Goal: Use online tool/utility: Use online tool/utility

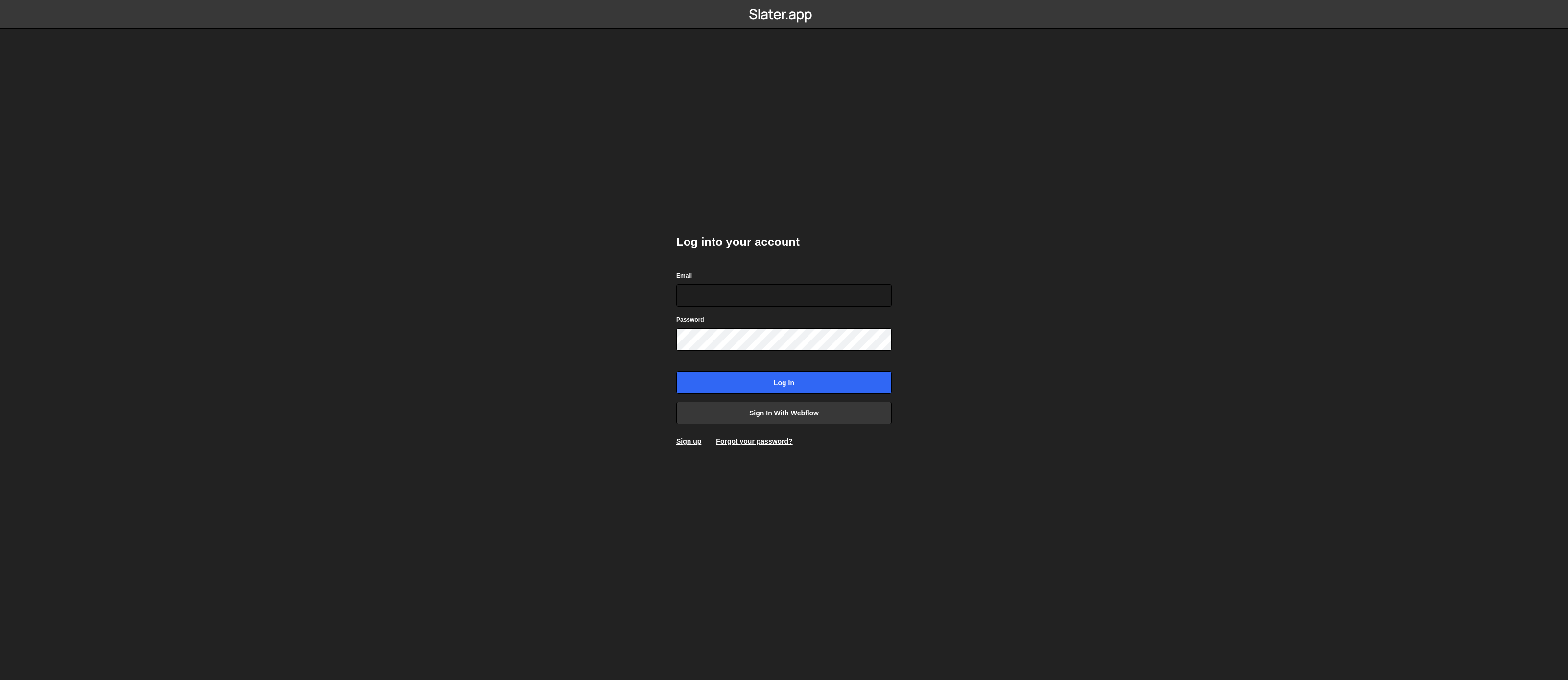
type input "[EMAIL_ADDRESS][DOMAIN_NAME]"
click at [759, 371] on body "Log into your account Email [EMAIL_ADDRESS][DOMAIN_NAME] Password Log in Sign i…" at bounding box center [784, 340] width 1568 height 680
click at [874, 387] on input "Log in" at bounding box center [784, 382] width 215 height 22
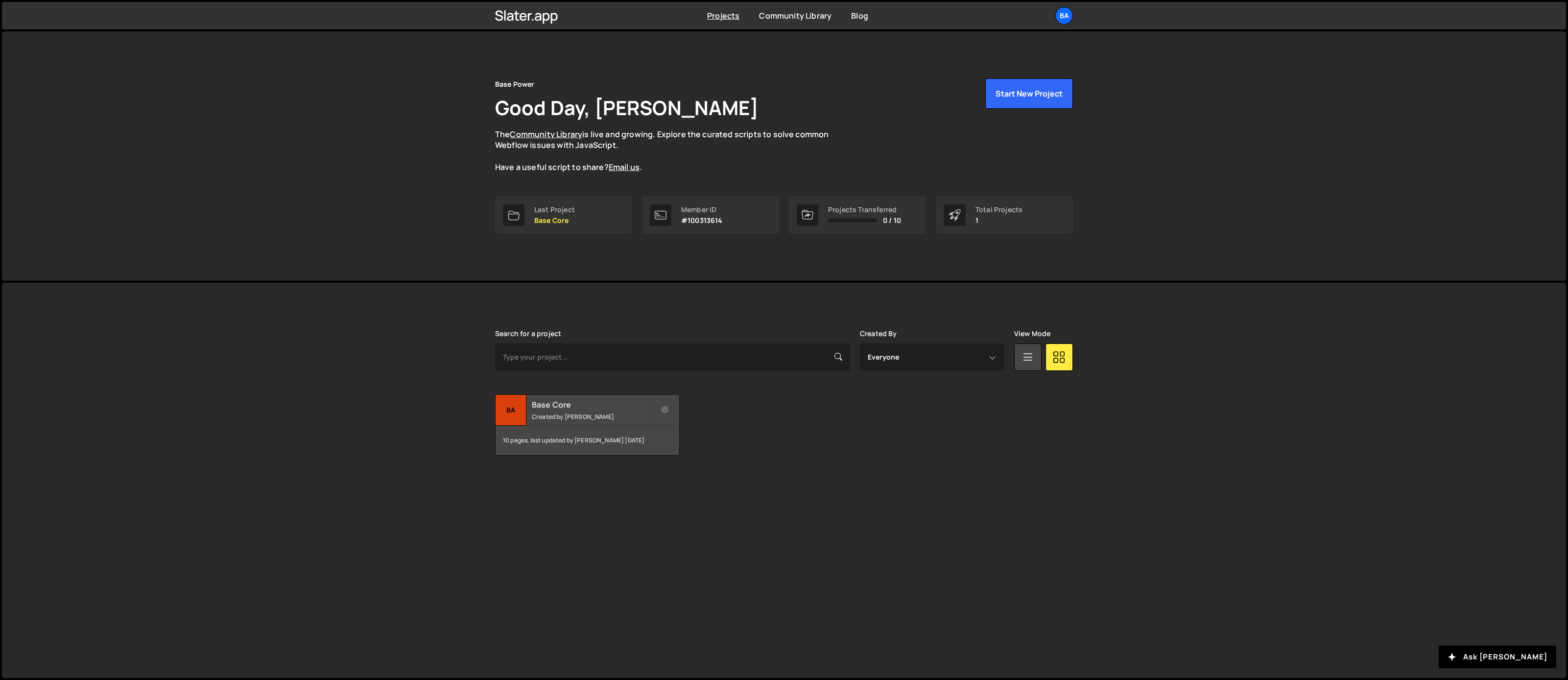
click at [557, 410] on div "Base Core Created by Yash Godiwala" at bounding box center [588, 410] width 184 height 31
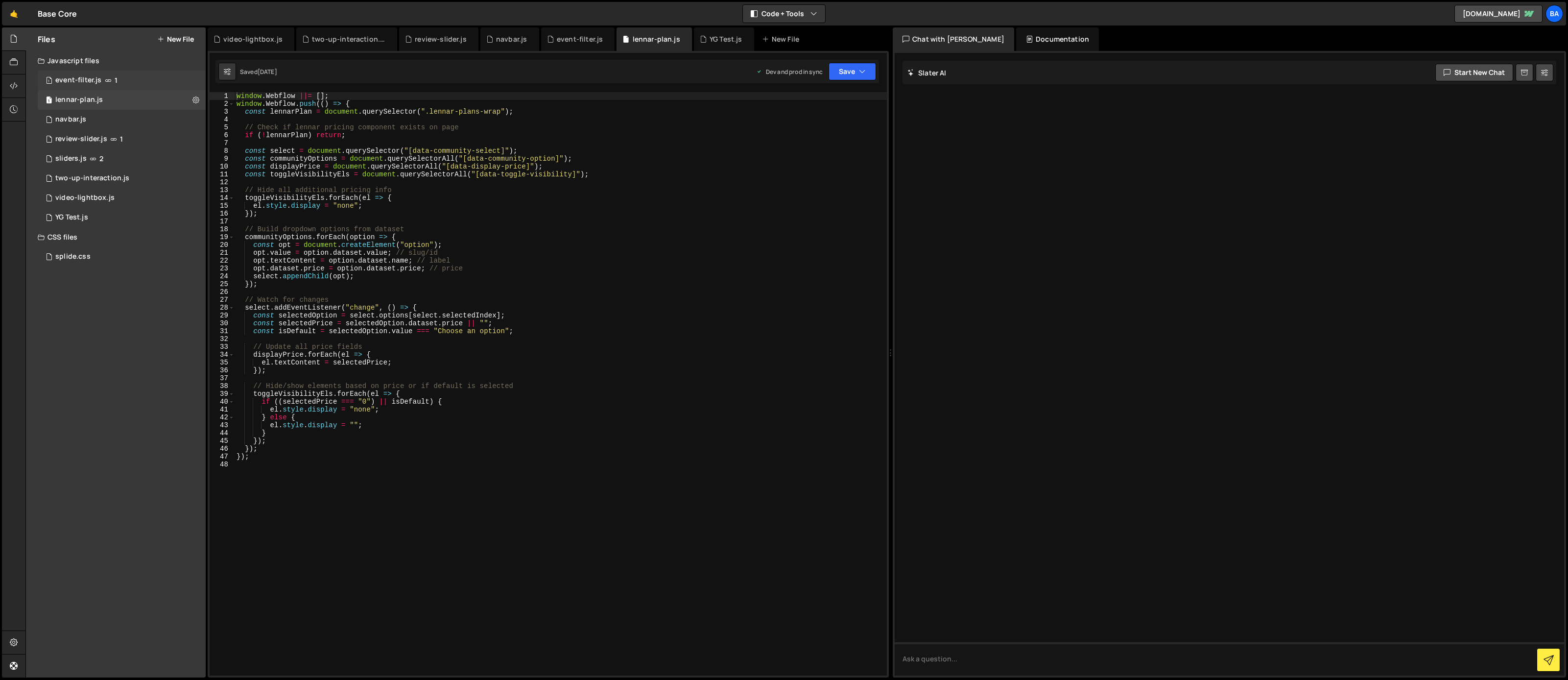
click at [89, 86] on div "1 event-filter.js 1" at bounding box center [121, 81] width 168 height 20
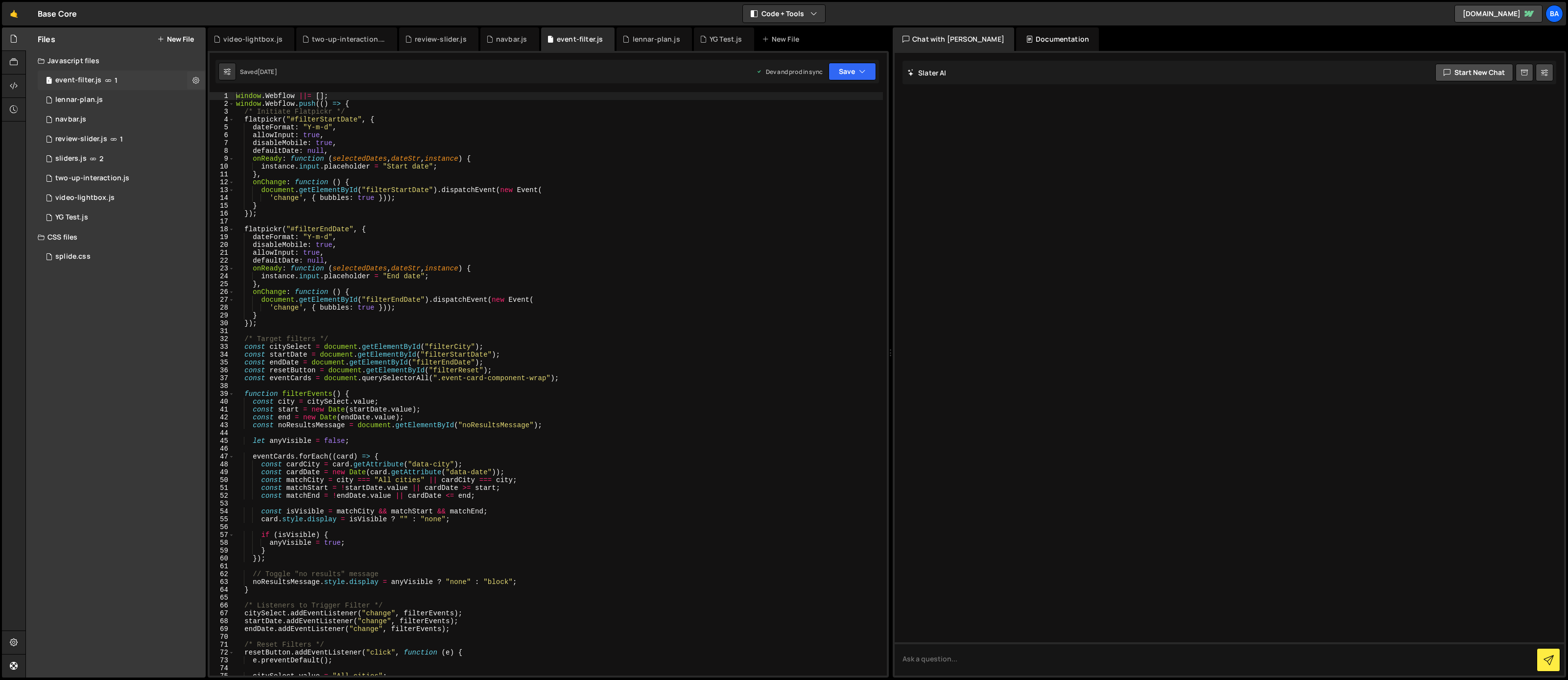
click at [87, 81] on div "event-filter.js" at bounding box center [78, 81] width 46 height 9
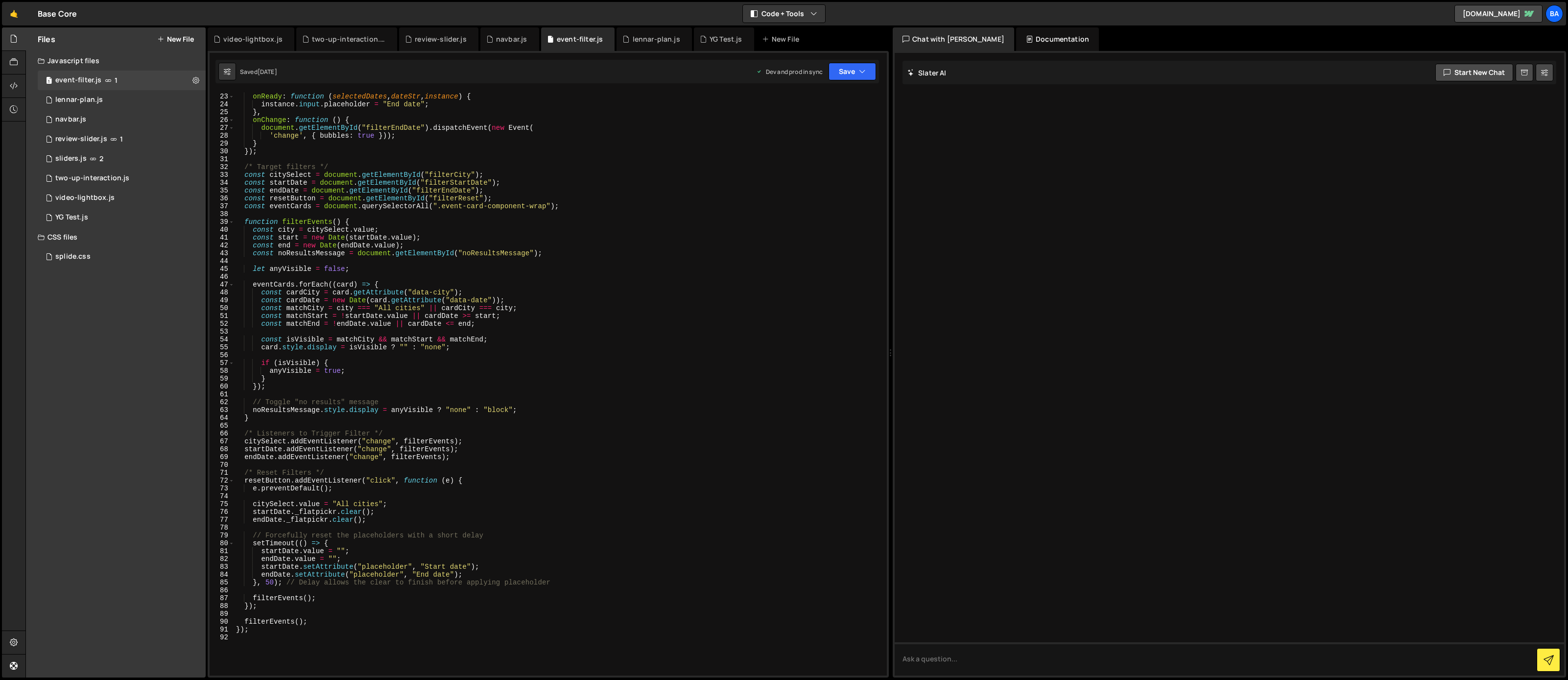
scroll to position [425, 0]
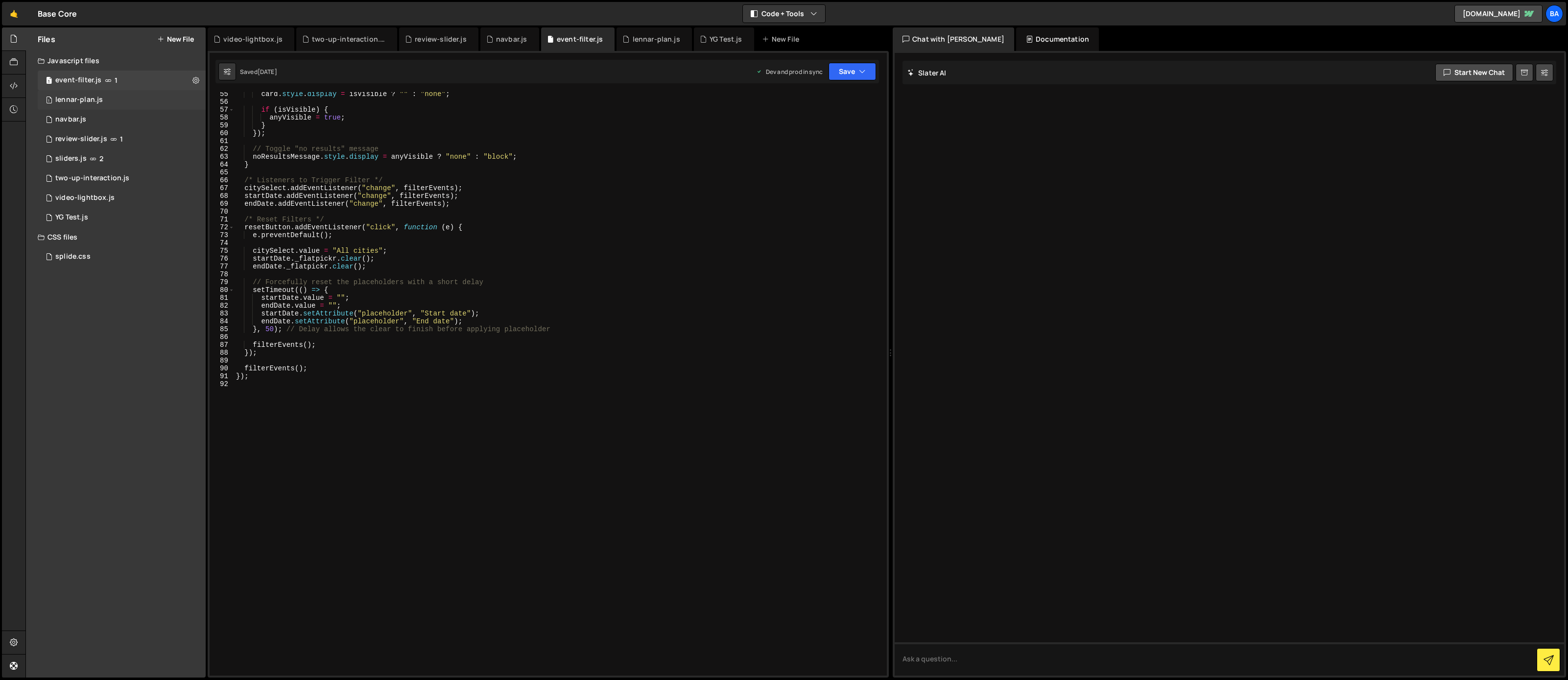
click at [82, 99] on div "lennar-plan.js" at bounding box center [79, 100] width 48 height 9
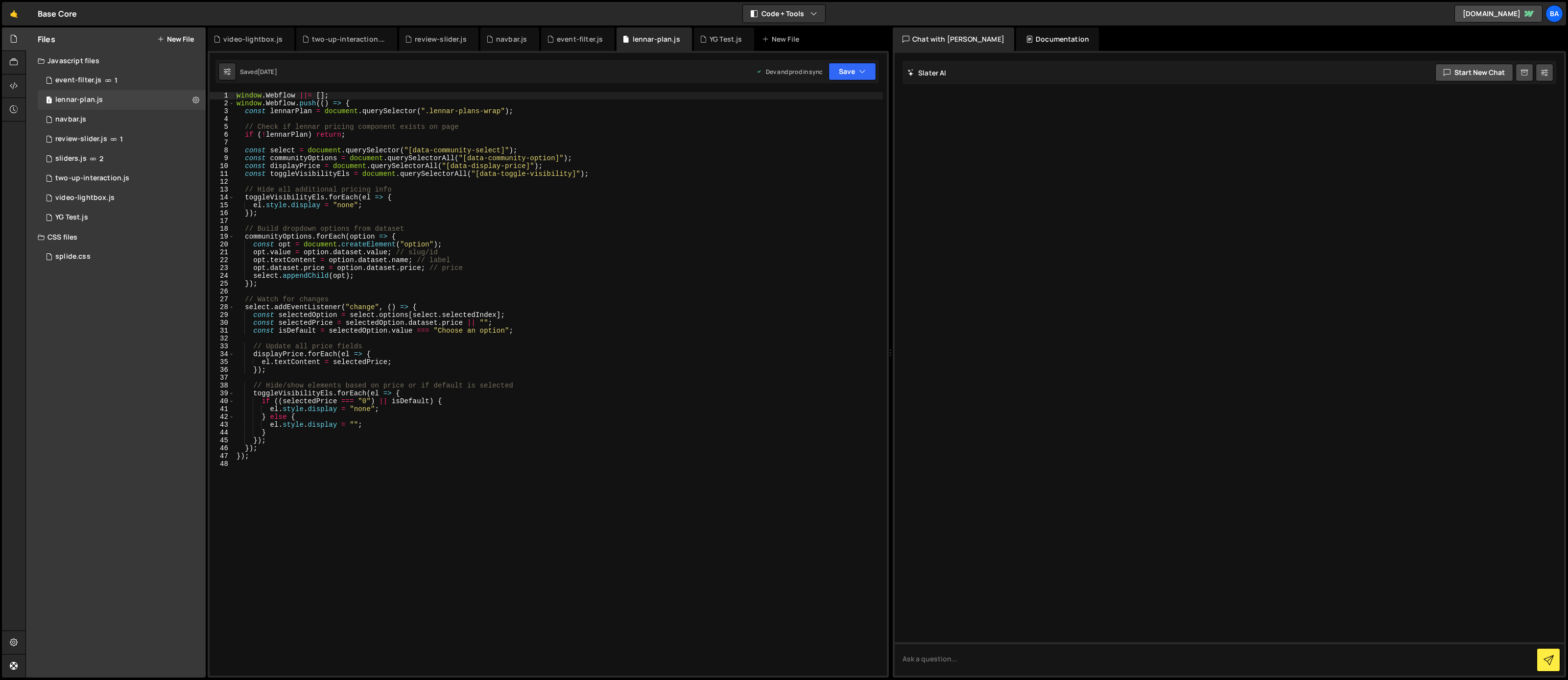
scroll to position [1, 0]
click at [103, 120] on div "1 navbar.js 0" at bounding box center [121, 119] width 168 height 20
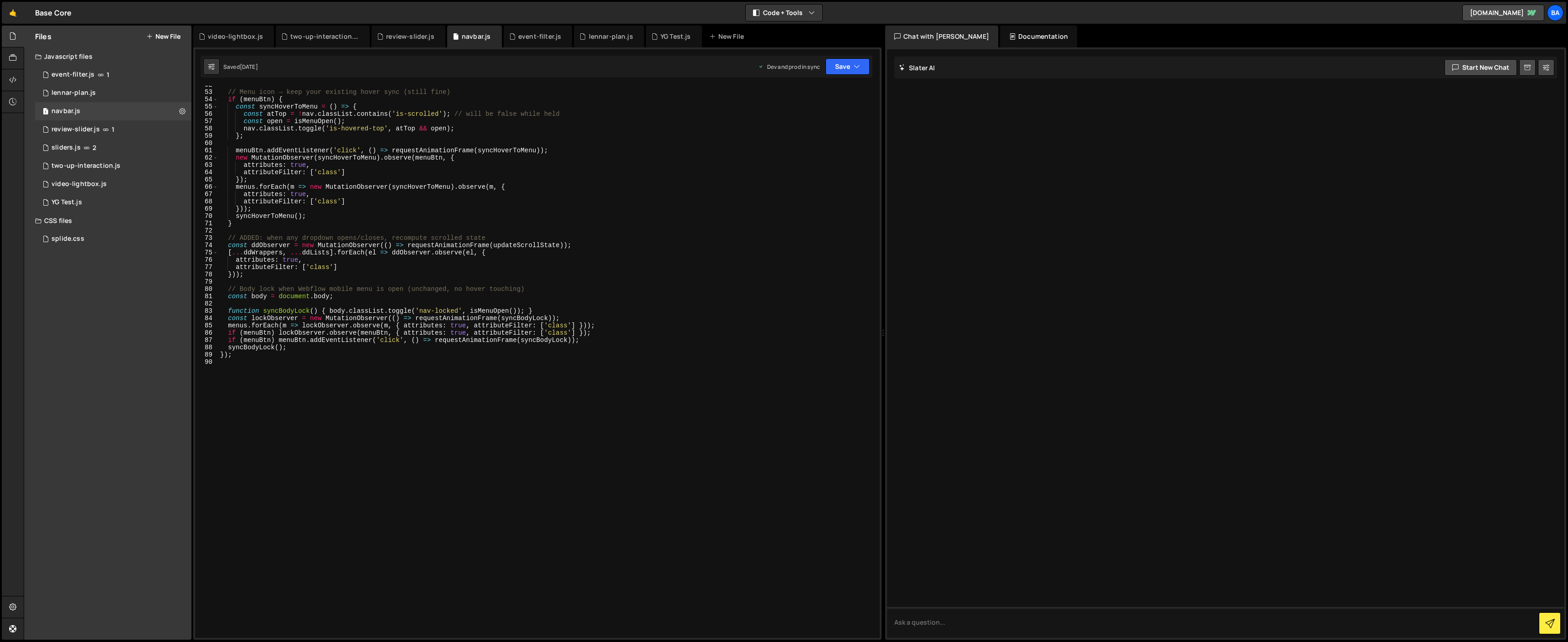
scroll to position [377, 0]
